Goal: Find specific page/section

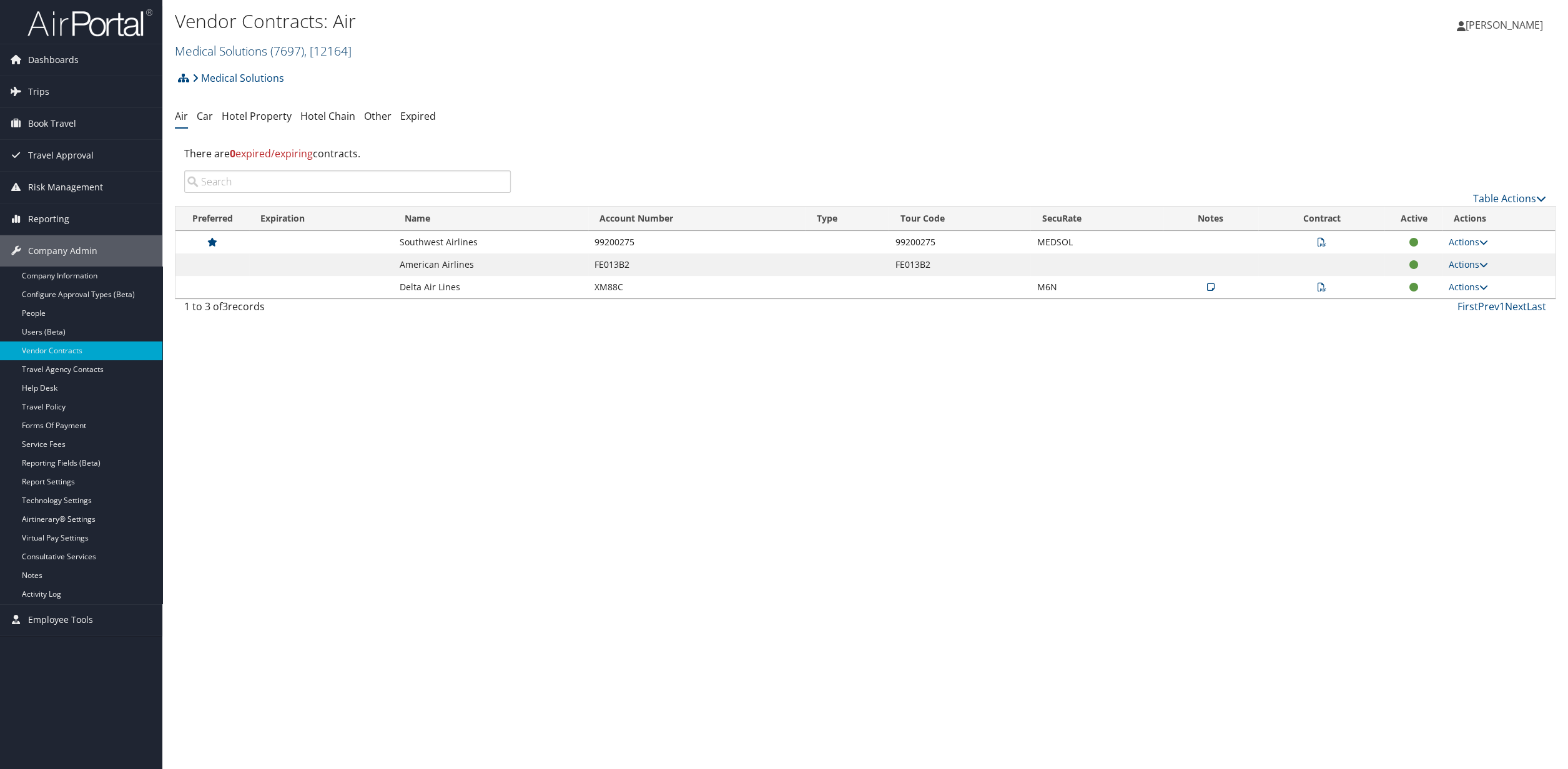
click at [319, 54] on span ", [ 12164 ]" at bounding box center [328, 51] width 48 height 17
click at [212, 72] on input "search" at bounding box center [257, 74] width 164 height 23
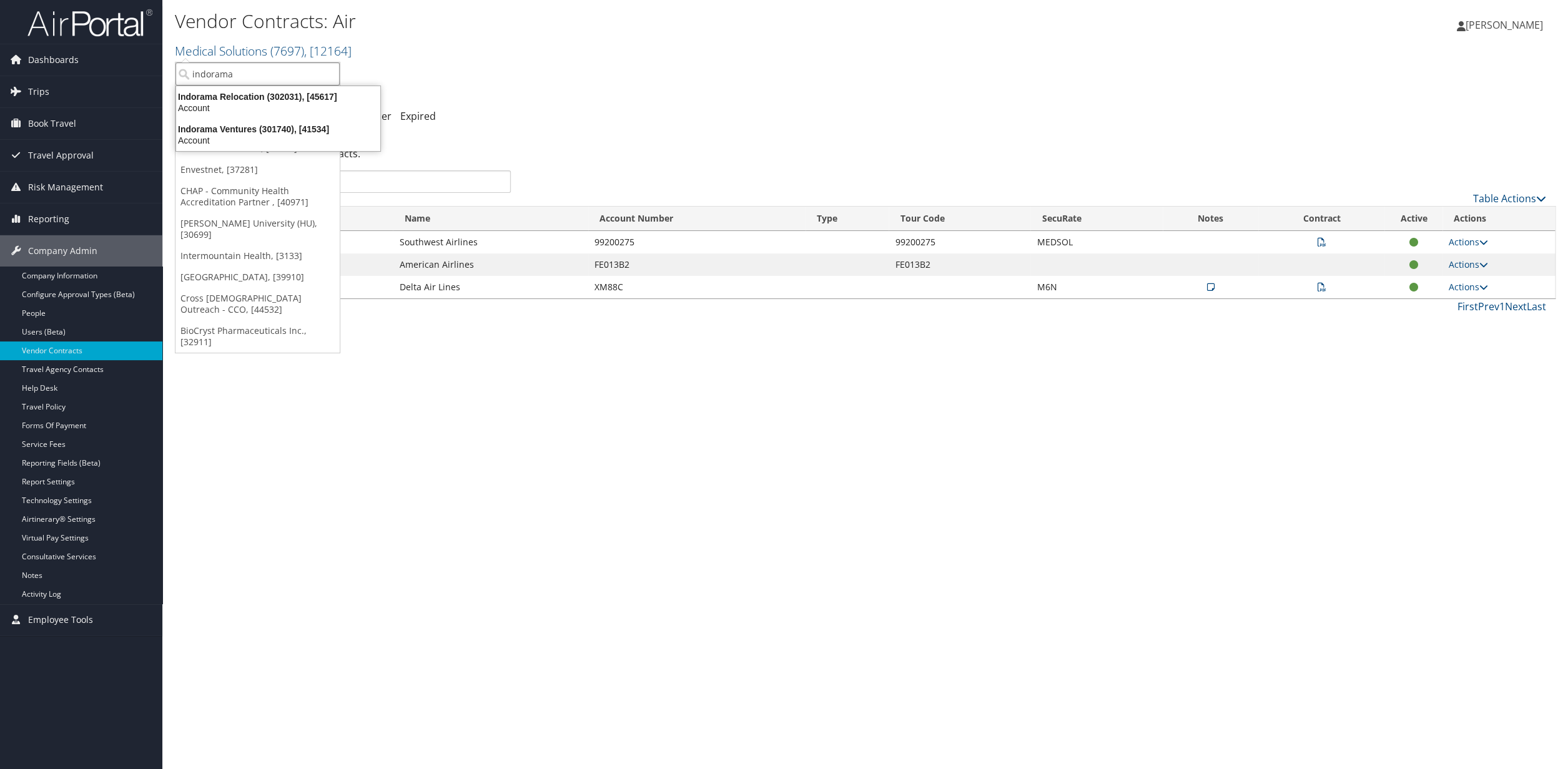
type input "indorama"
click at [293, 83] on input "indorama" at bounding box center [257, 74] width 164 height 23
click at [293, 83] on input "search" at bounding box center [257, 74] width 164 height 23
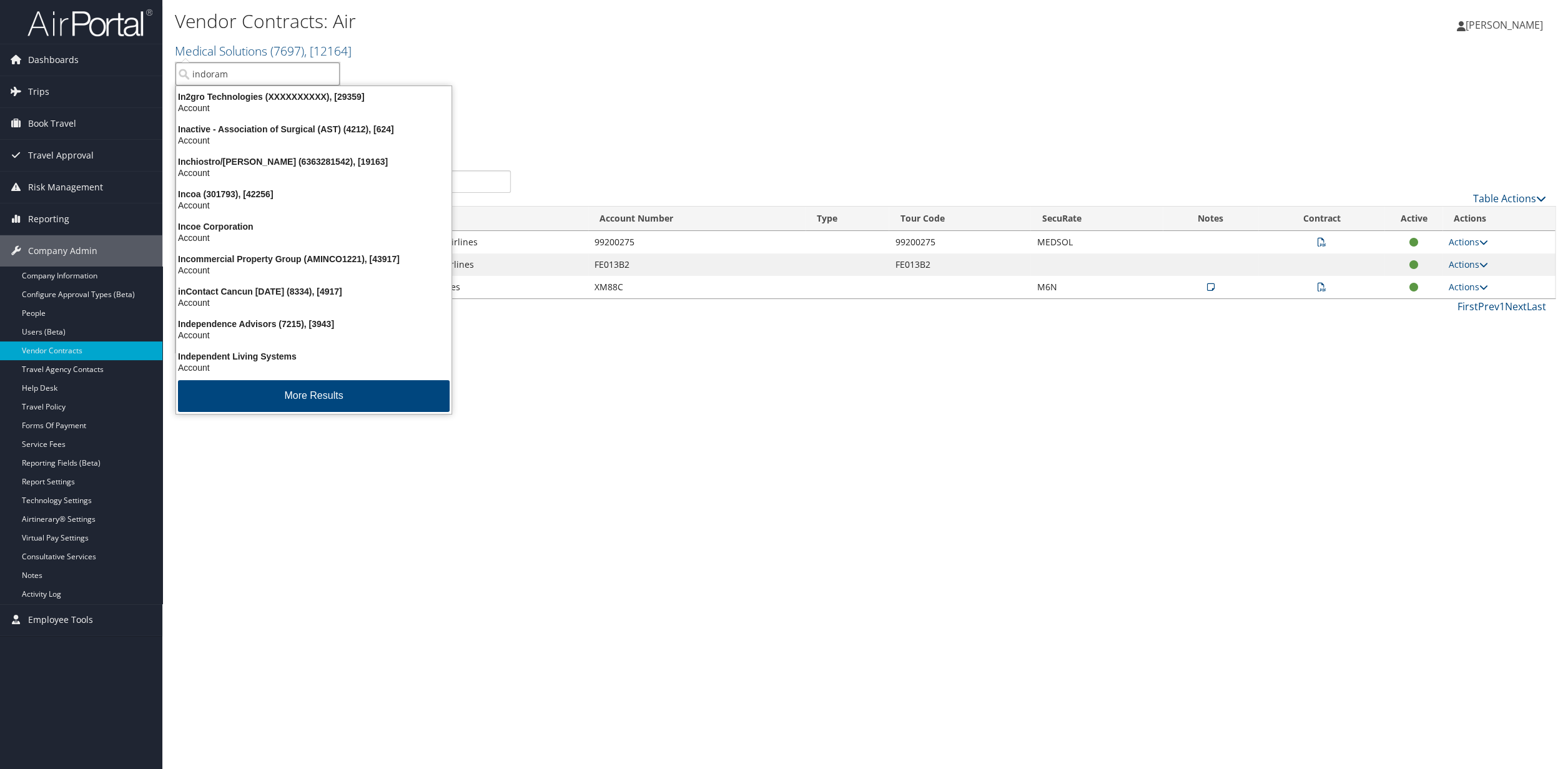
type input "indorama"
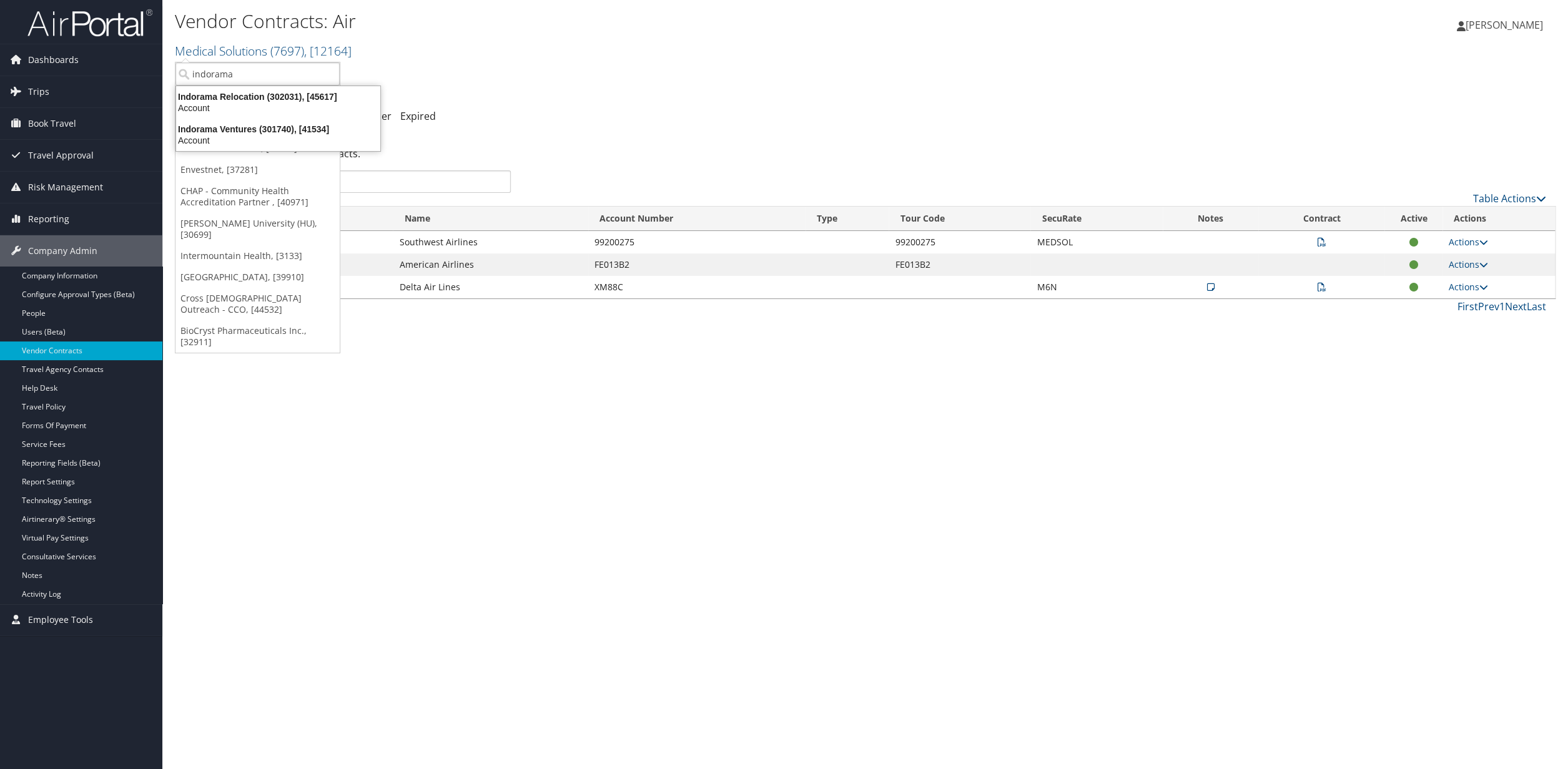
click at [1136, 501] on div "Vendor Contracts: Air Medical Solutions ( 7697 ) , [ 12164 ] Venture Global LNG…" at bounding box center [865, 384] width 1406 height 769
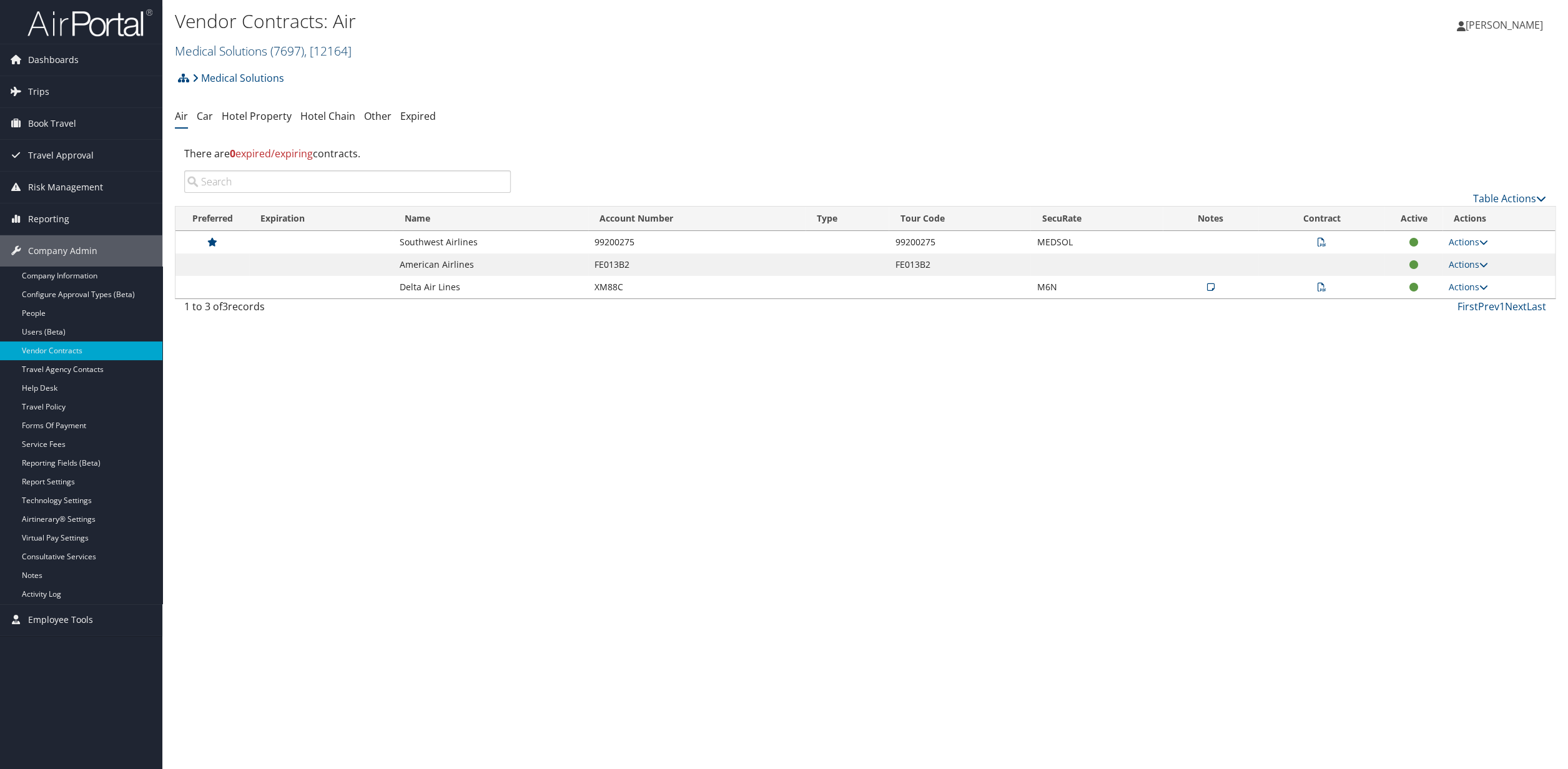
click at [304, 51] on span "( 7697 )" at bounding box center [287, 51] width 34 height 17
click at [247, 74] on input "indorama" at bounding box center [257, 74] width 164 height 23
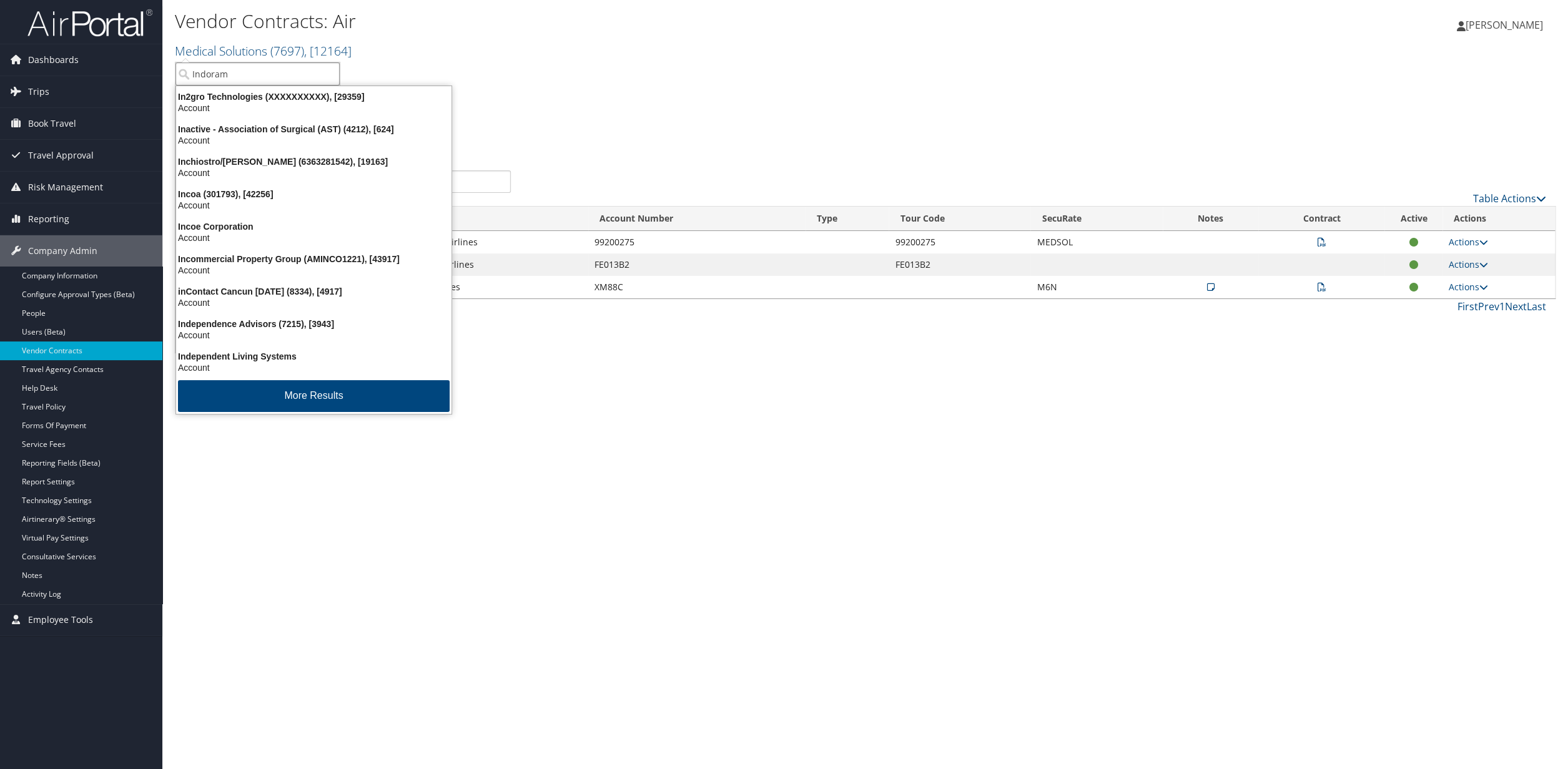
type input "Indorama"
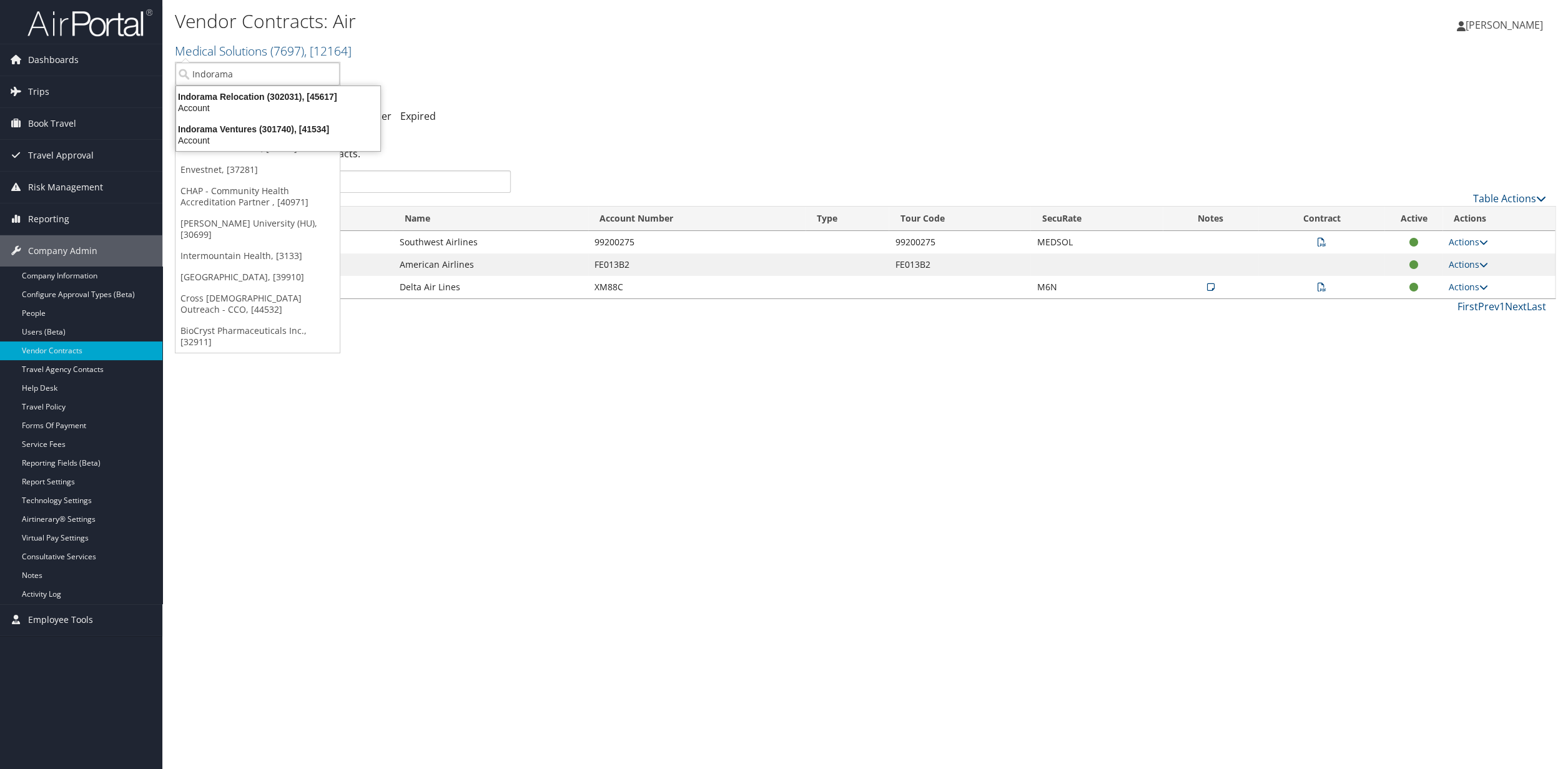
click at [540, 488] on div "Vendor Contracts: Air Medical Solutions ( 7697 ) , [ 12164 ] Venture Global LNG…" at bounding box center [865, 384] width 1406 height 769
